Goal: Task Accomplishment & Management: Use online tool/utility

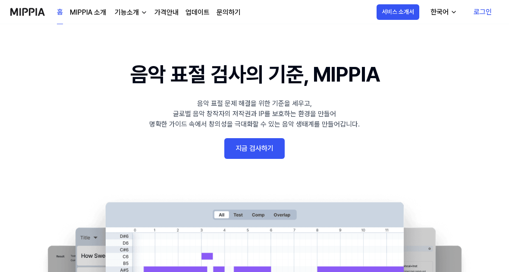
click at [274, 152] on link "지금 검사하기" at bounding box center [255, 148] width 60 height 21
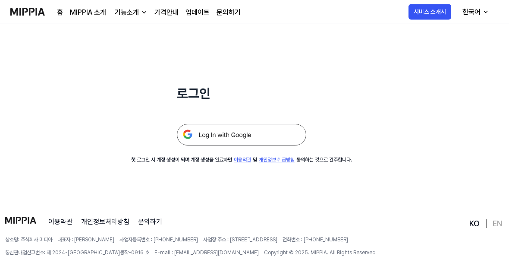
scroll to position [65, 0]
click at [218, 133] on img at bounding box center [242, 135] width 130 height 22
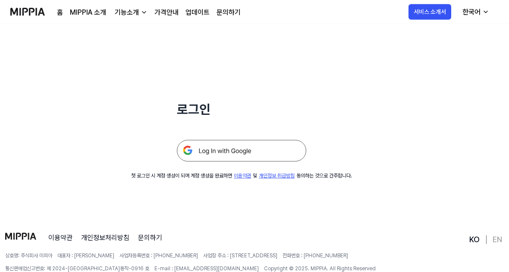
scroll to position [47, 0]
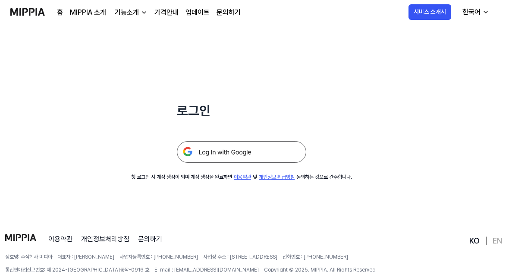
click at [284, 159] on img at bounding box center [242, 152] width 130 height 22
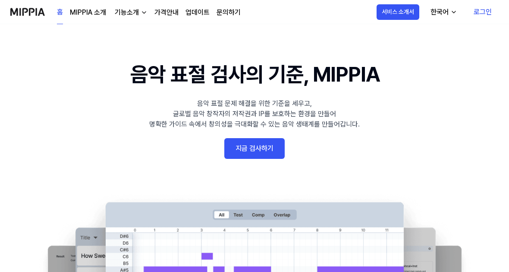
click at [250, 144] on link "지금 검사하기" at bounding box center [255, 148] width 60 height 21
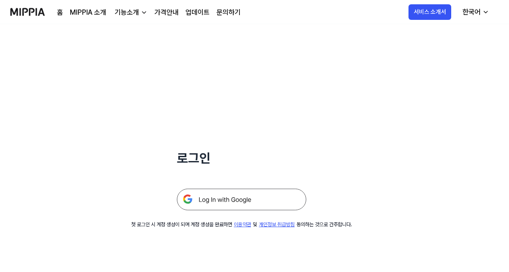
click at [217, 200] on img at bounding box center [242, 200] width 130 height 22
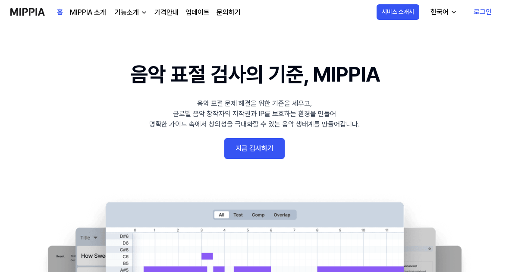
click at [263, 164] on 배너 "음악 표절 검사의 기준, MIPPIA 음악 표절 문제 해결을 위한 기준을 세우고, 글로벌 음악 창작자의 저작권과 IP를 보호하는 환경을 만들어…" at bounding box center [254, 217] width 509 height 316
click at [279, 147] on link "지금 검사하기" at bounding box center [255, 148] width 60 height 21
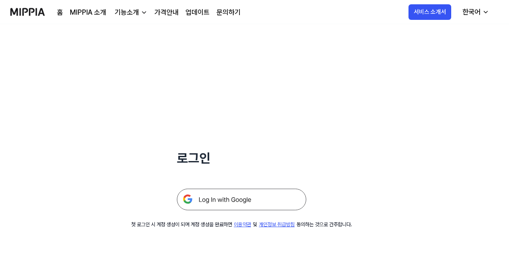
click at [266, 196] on img at bounding box center [242, 200] width 130 height 22
